Goal: Task Accomplishment & Management: Manage account settings

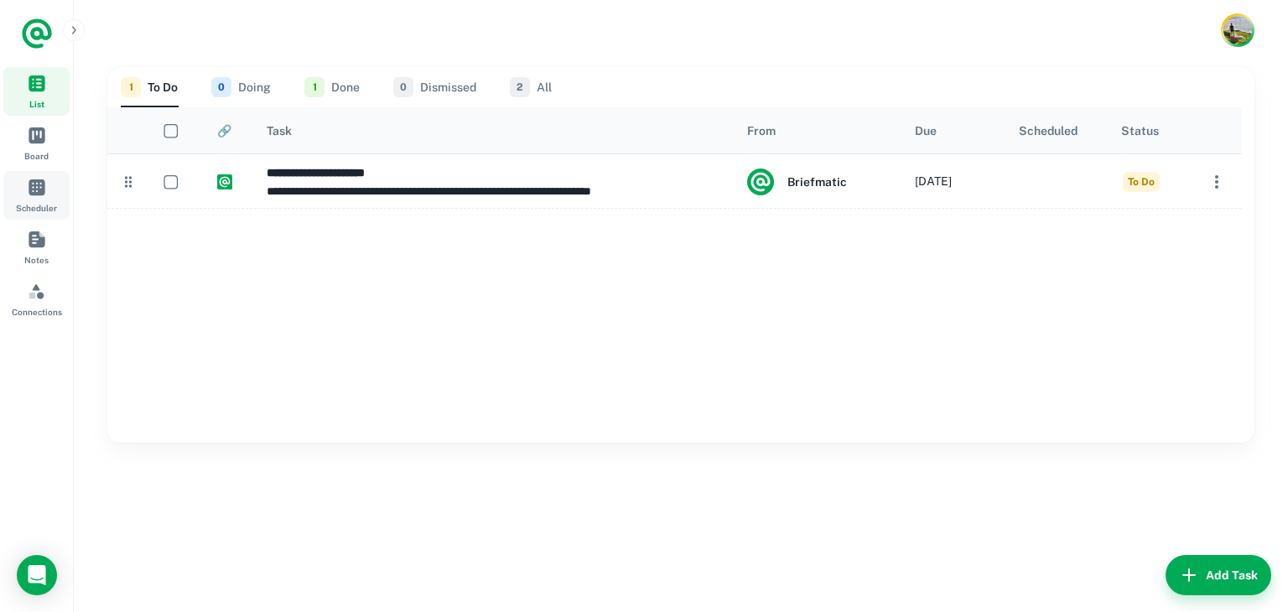
click at [31, 205] on span "Scheduler" at bounding box center [36, 207] width 41 height 13
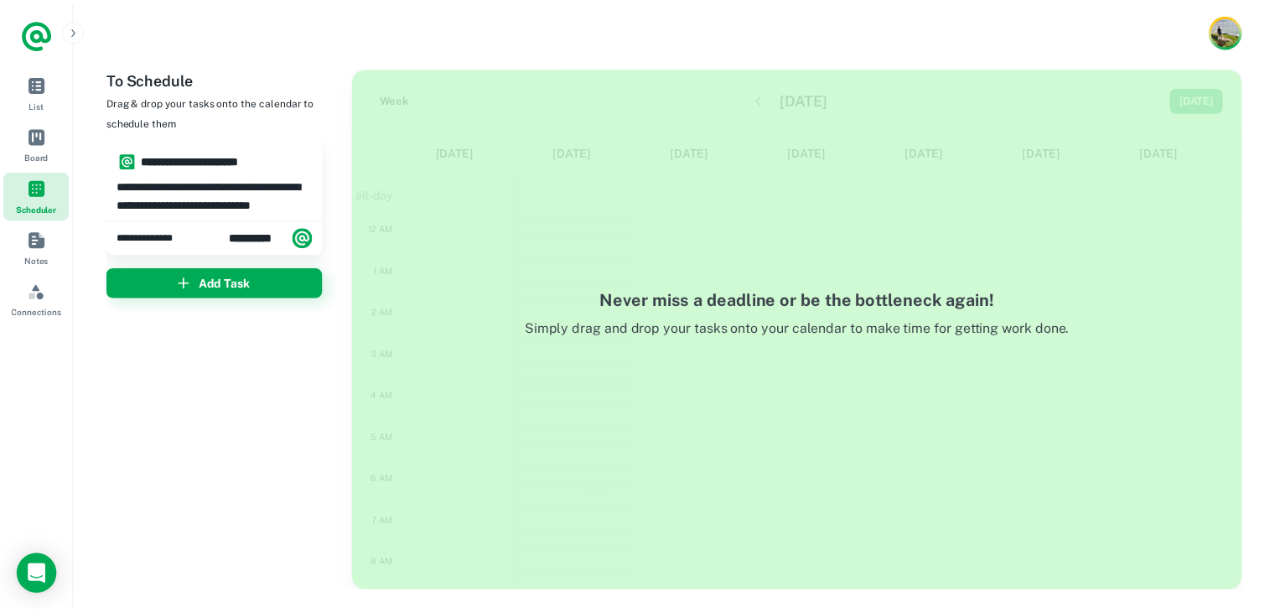
scroll to position [251, 0]
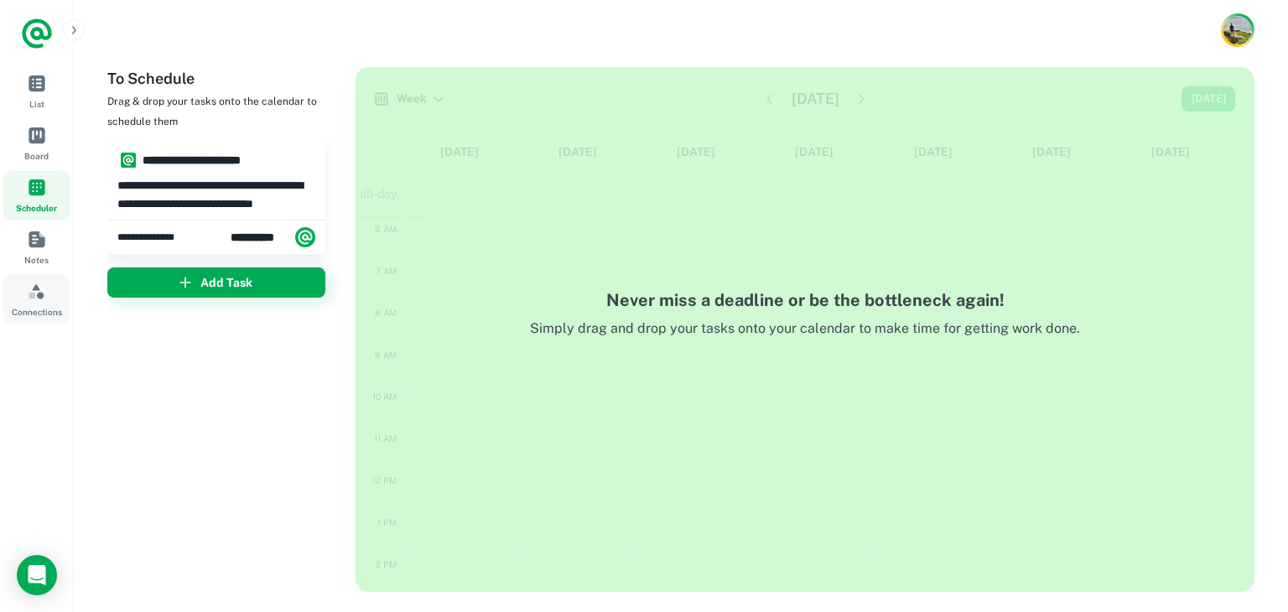
click at [28, 293] on span "Connections" at bounding box center [37, 291] width 18 height 18
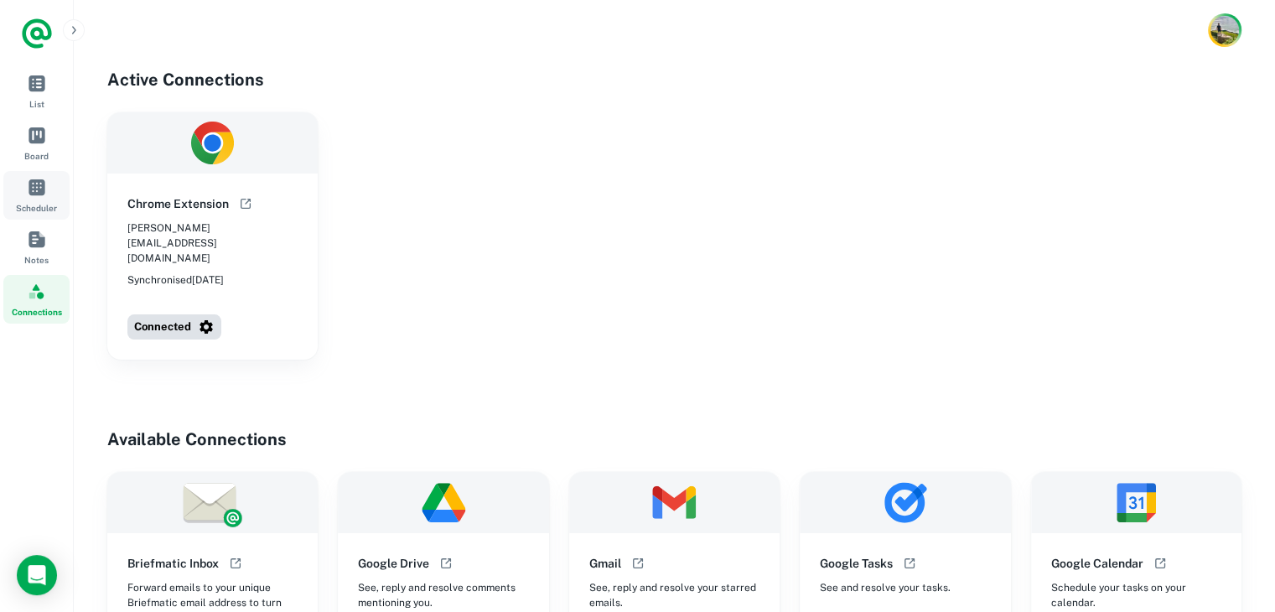
click at [23, 200] on link "Scheduler" at bounding box center [36, 195] width 66 height 49
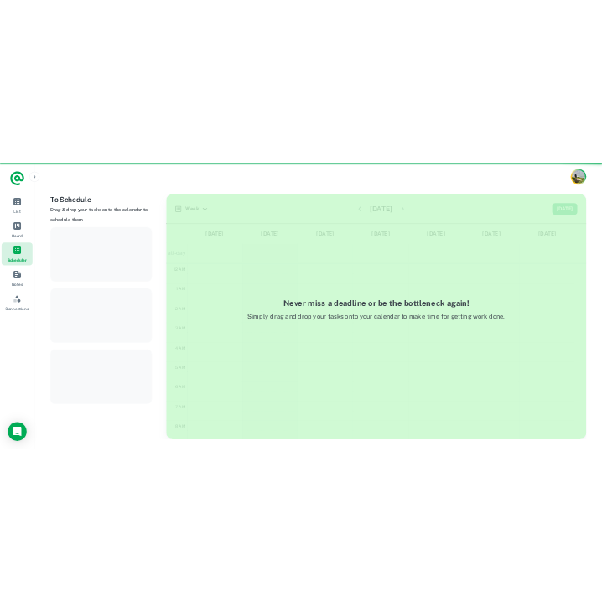
scroll to position [251, 0]
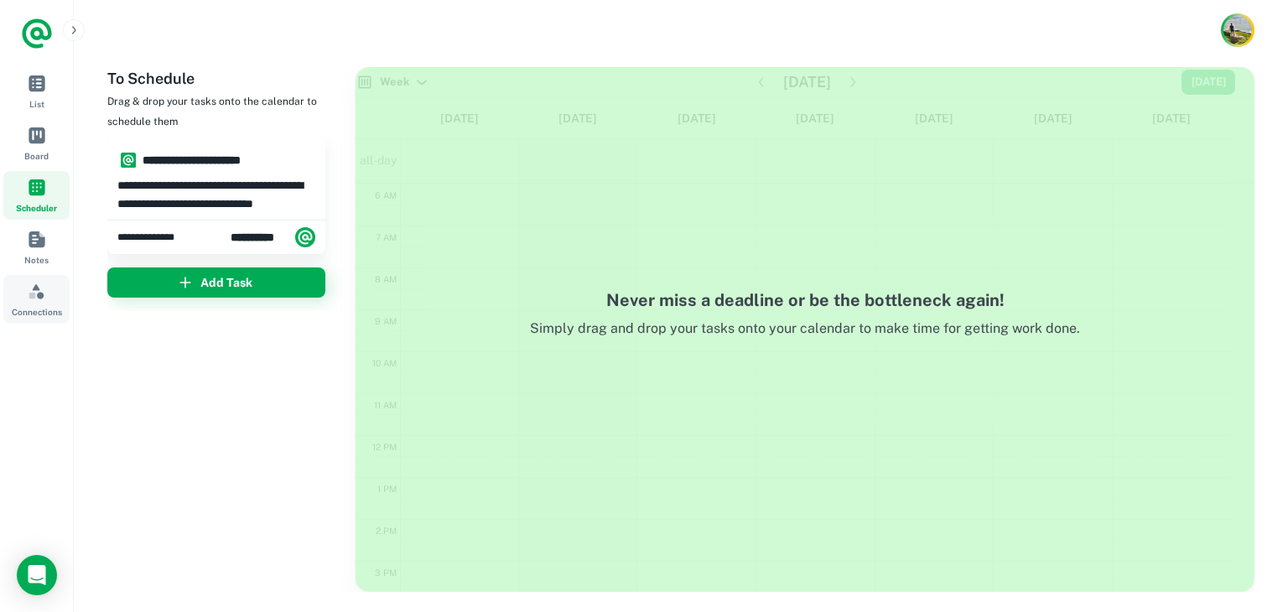
click at [16, 293] on link "Connections" at bounding box center [36, 299] width 66 height 49
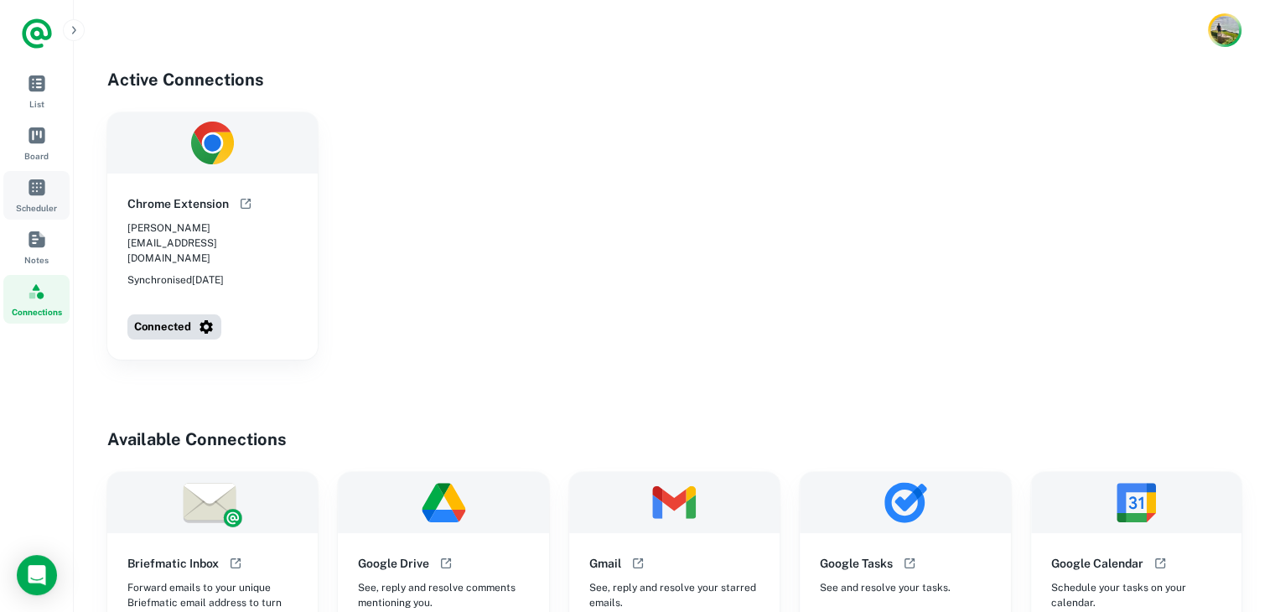
click at [34, 180] on span "Scheduler" at bounding box center [37, 187] width 18 height 18
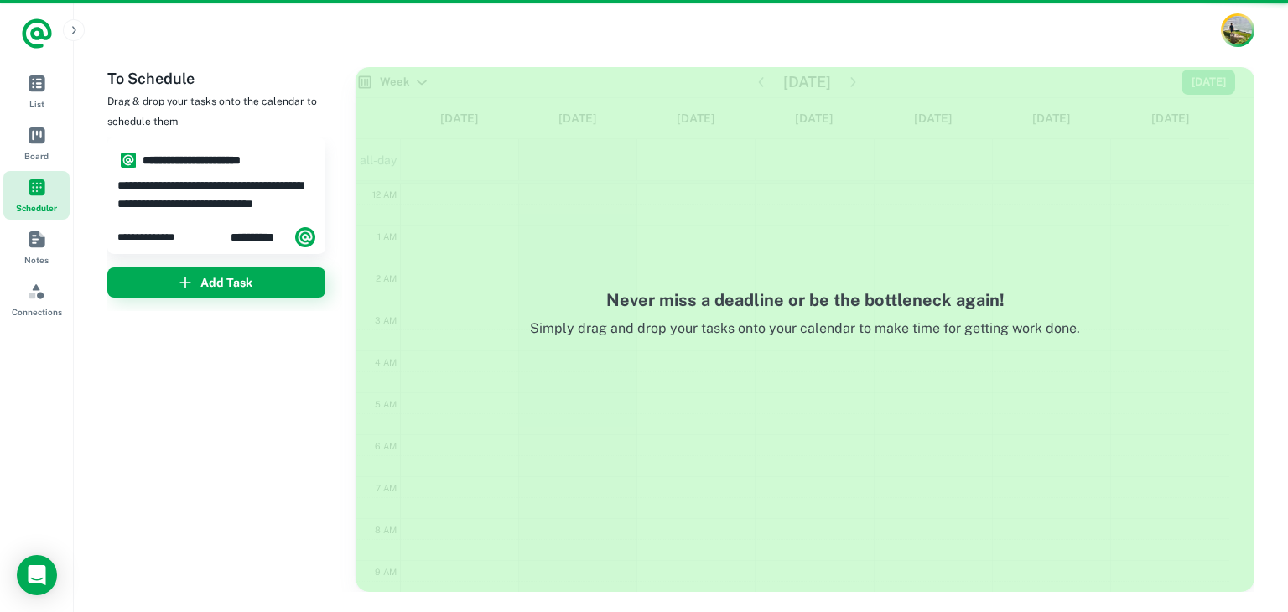
scroll to position [251, 0]
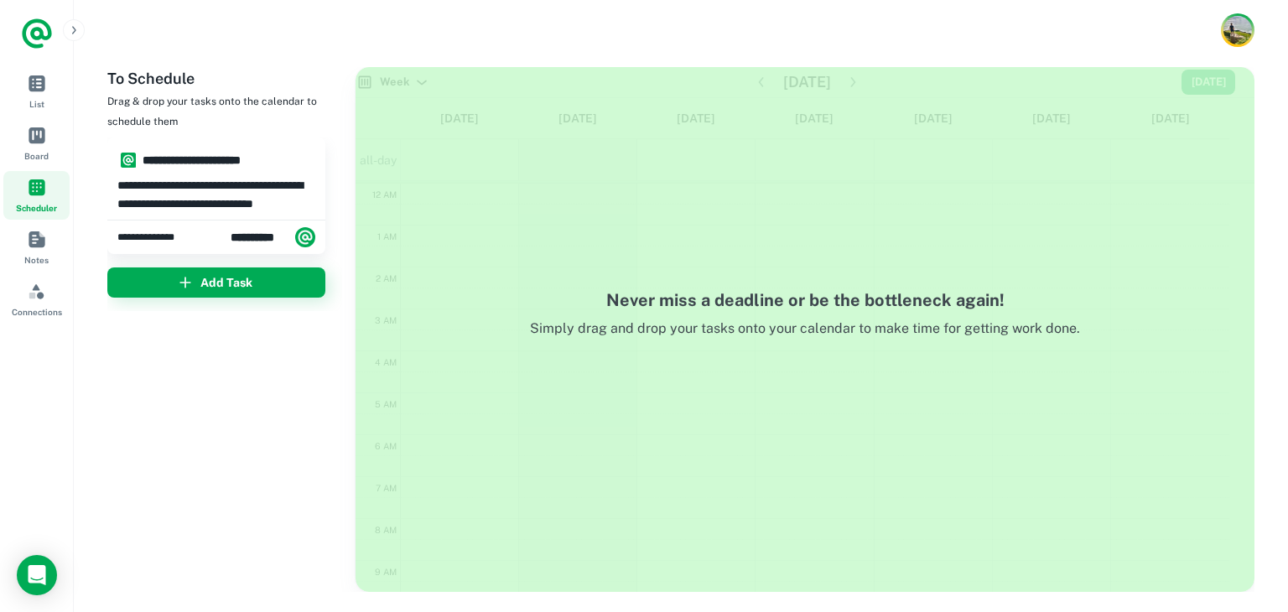
scroll to position [251, 0]
click at [1225, 23] on img "Account button" at bounding box center [1238, 30] width 30 height 30
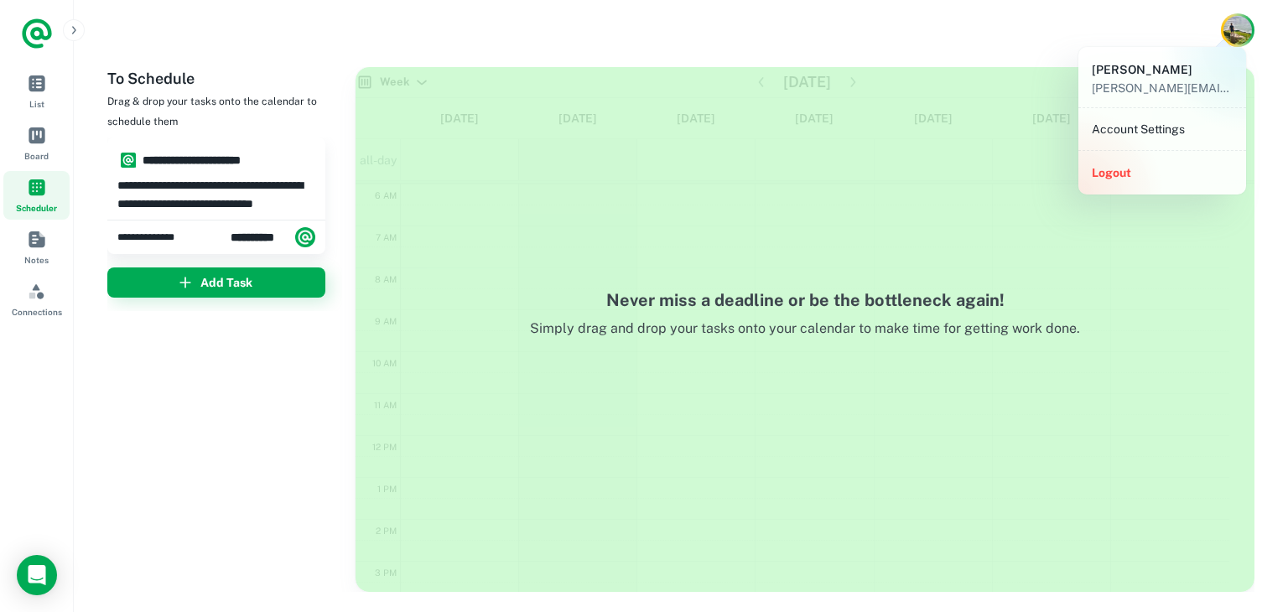
click at [1181, 172] on button "Logout" at bounding box center [1162, 173] width 154 height 30
